Goal: Information Seeking & Learning: Learn about a topic

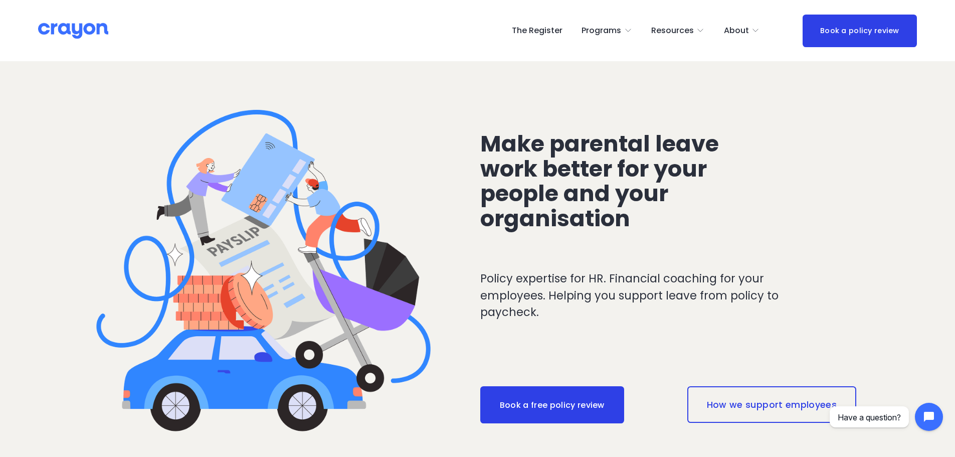
click at [0, 0] on div "Parent Hub" at bounding box center [0, 0] width 0 height 0
click at [0, 0] on span "Parent Hub" at bounding box center [0, 0] width 0 height 0
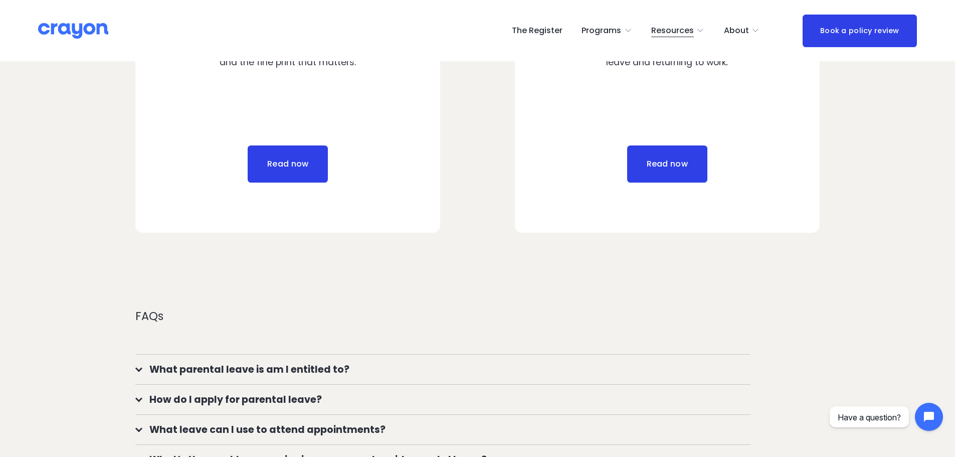
scroll to position [652, 0]
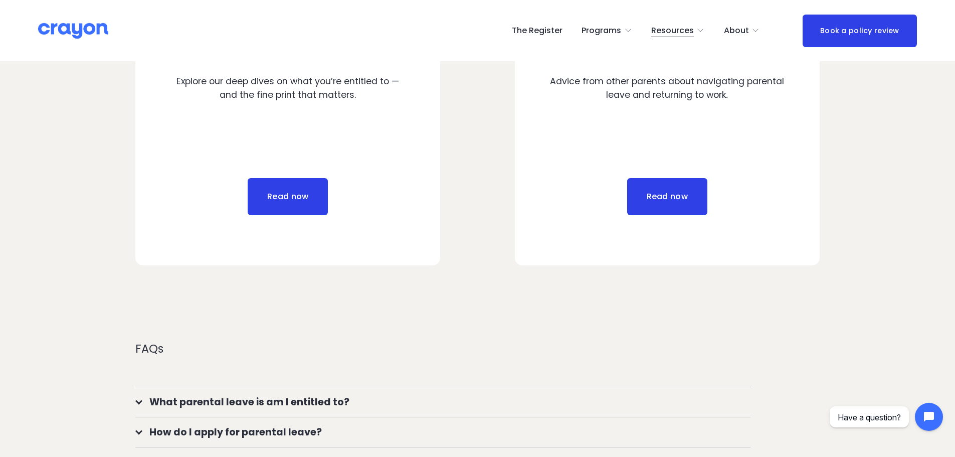
click at [655, 198] on link "Read now" at bounding box center [667, 196] width 80 height 37
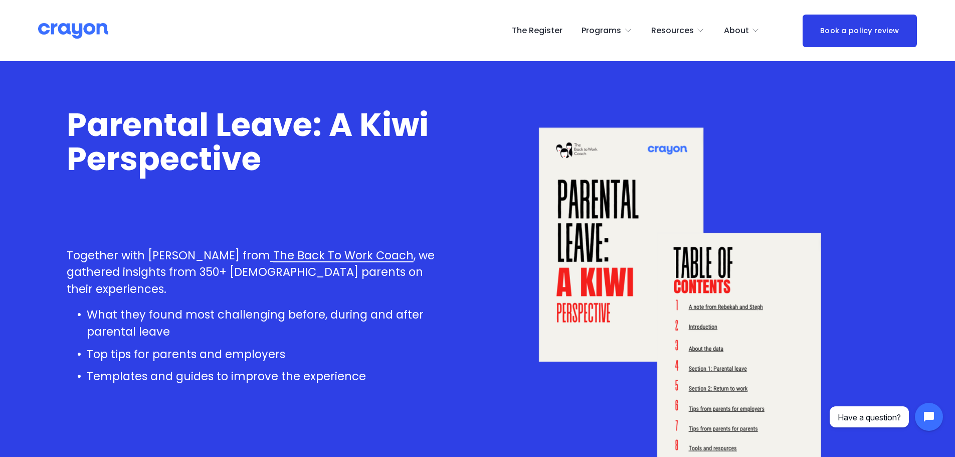
click at [0, 0] on span "Pulse: Annual Financial Health Check" at bounding box center [0, 0] width 0 height 0
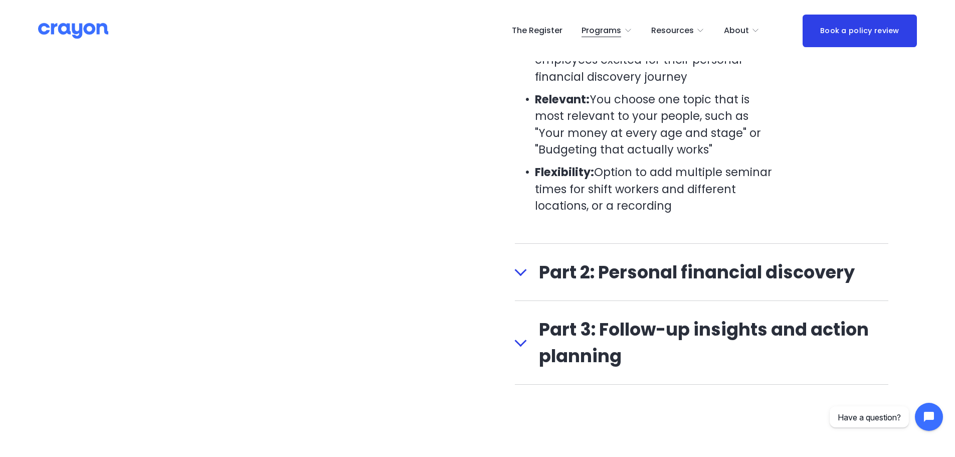
scroll to position [1353, 0]
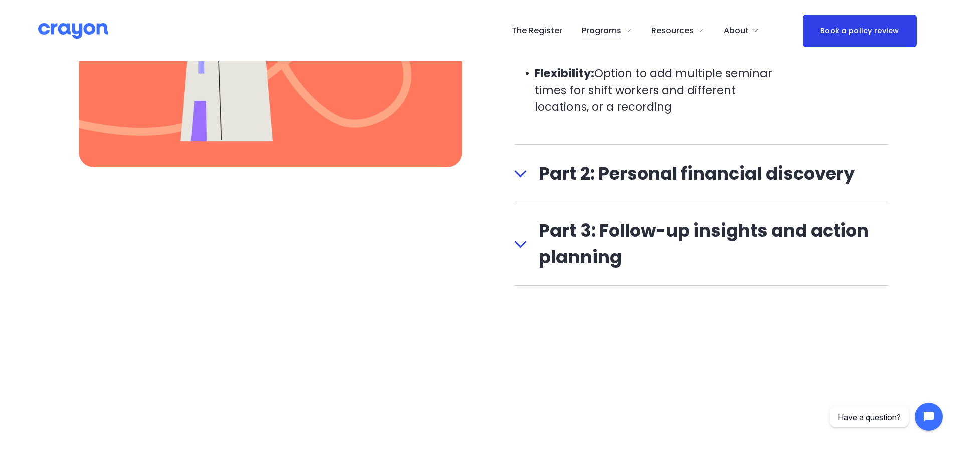
click at [603, 181] on span "Part 2: Personal financial discovery" at bounding box center [708, 173] width 362 height 27
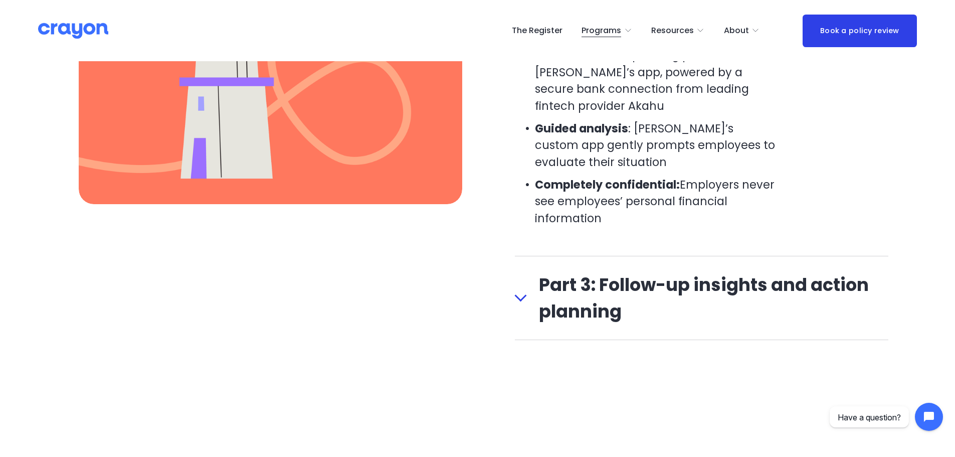
scroll to position [1203, 0]
